Goal: Task Accomplishment & Management: Manage account settings

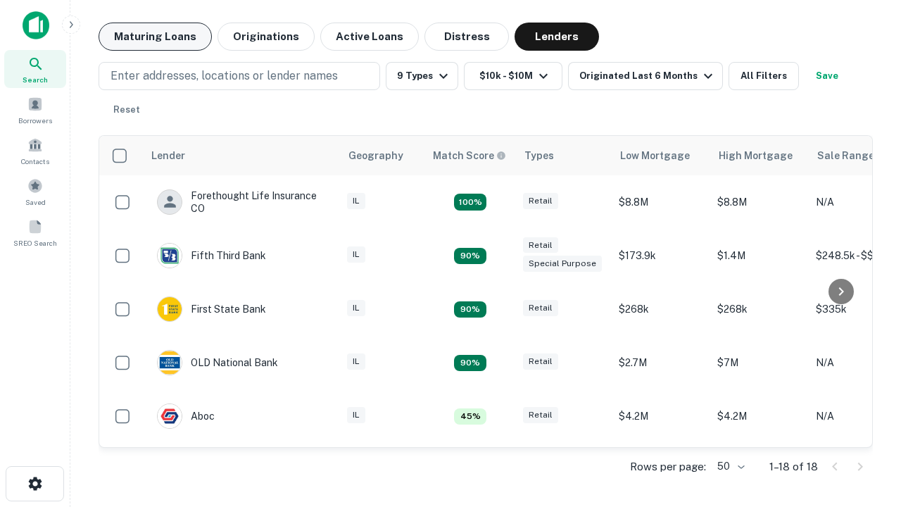
click at [155, 37] on button "Maturing Loans" at bounding box center [155, 37] width 113 height 28
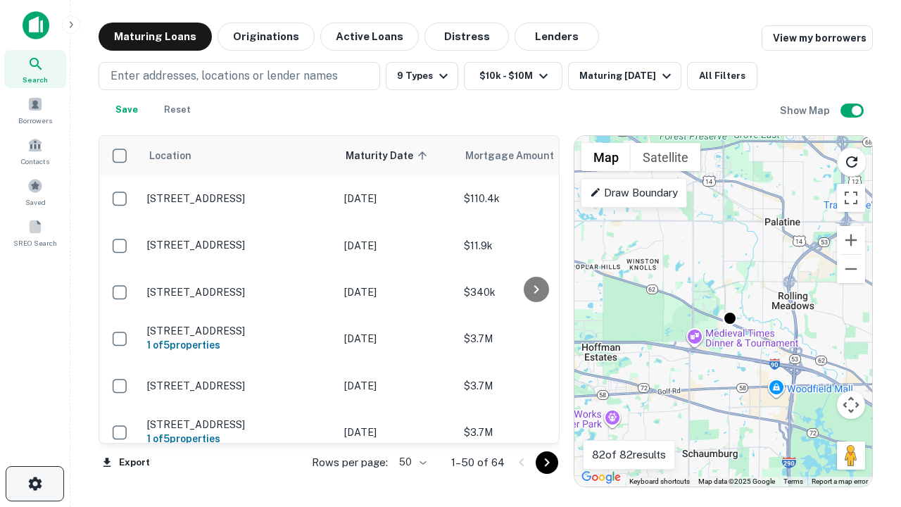
click at [34, 484] on icon "button" at bounding box center [35, 483] width 17 height 17
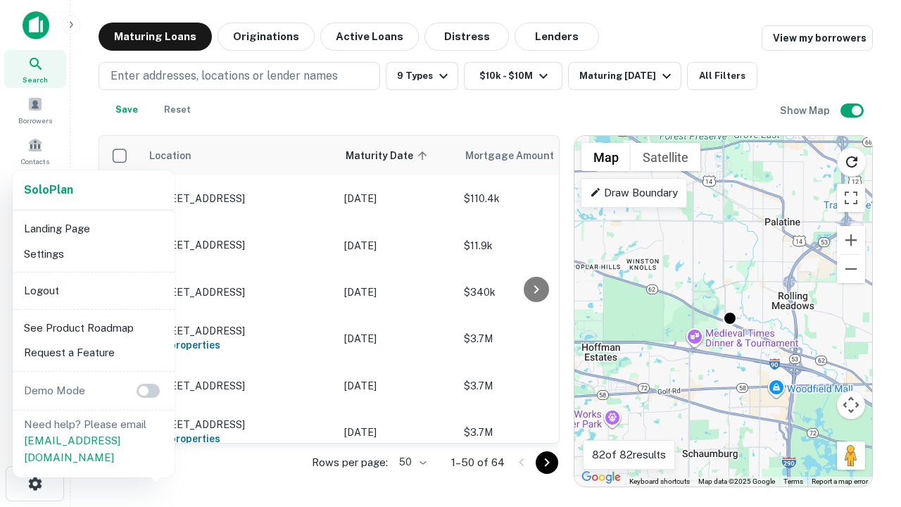
click at [93, 290] on li "Logout" at bounding box center [93, 290] width 151 height 25
